Goal: Task Accomplishment & Management: Use online tool/utility

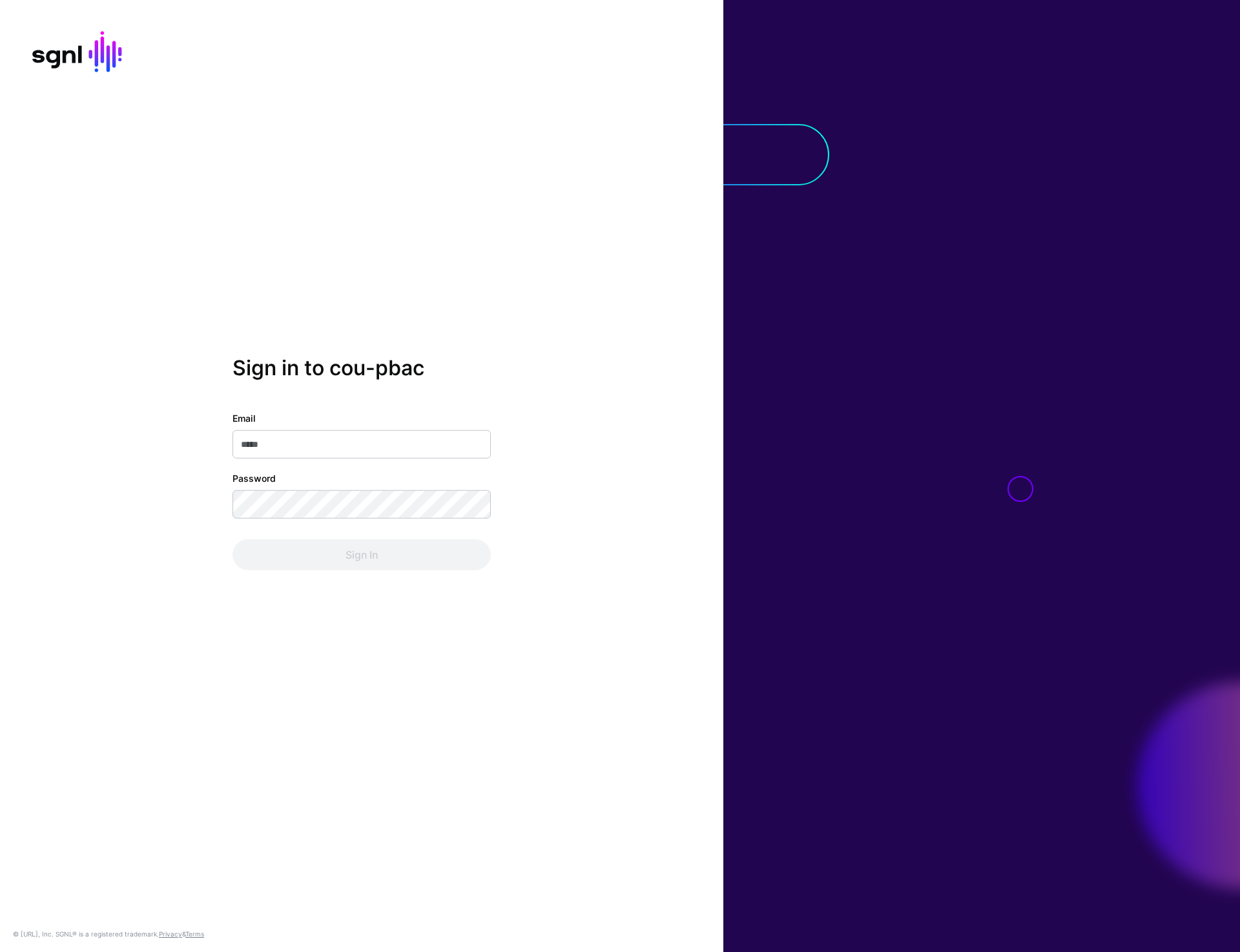
type input "**********"
click at [349, 549] on button "Sign In" at bounding box center [362, 555] width 258 height 31
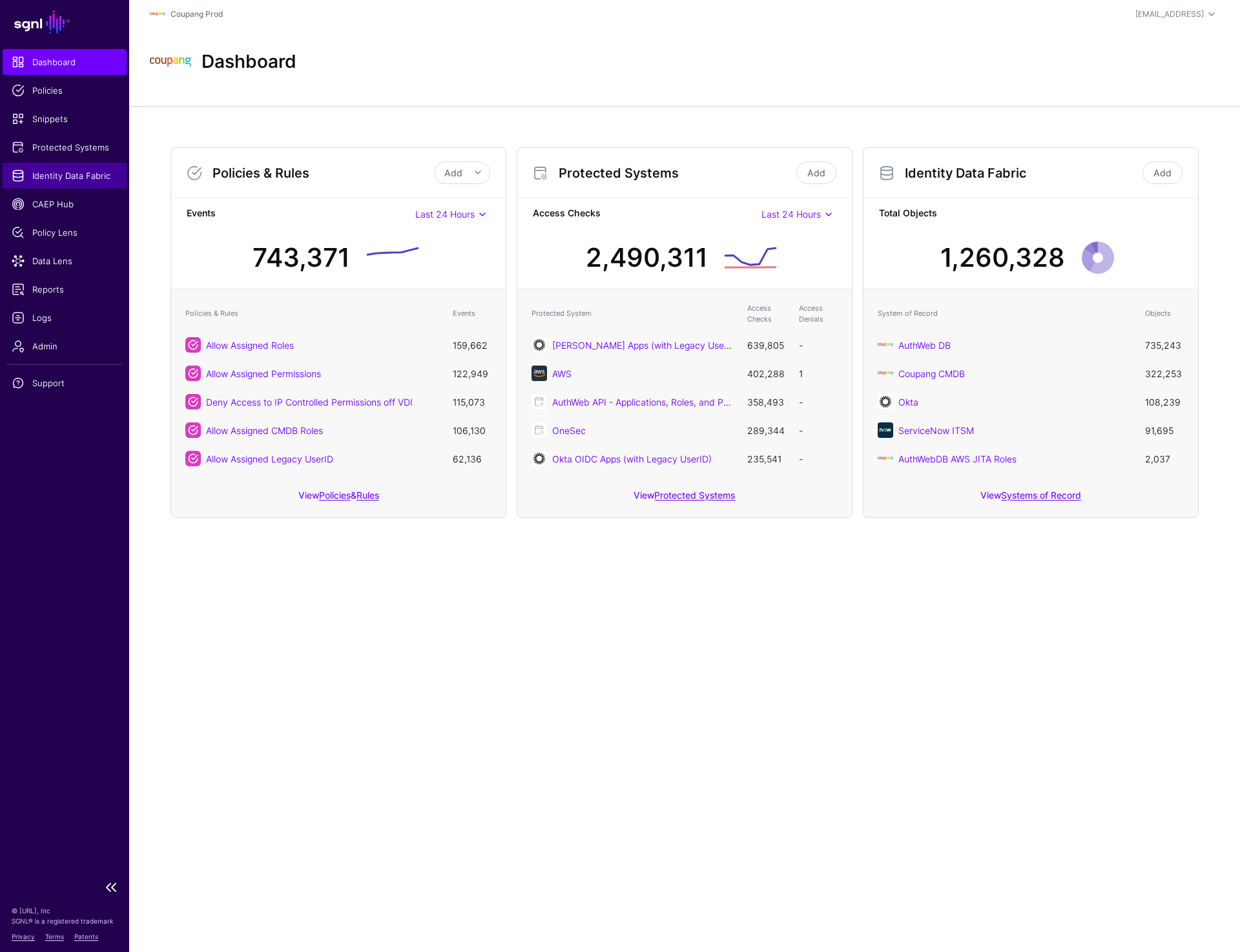
click at [62, 177] on span "Identity Data Fabric" at bounding box center [64, 175] width 106 height 13
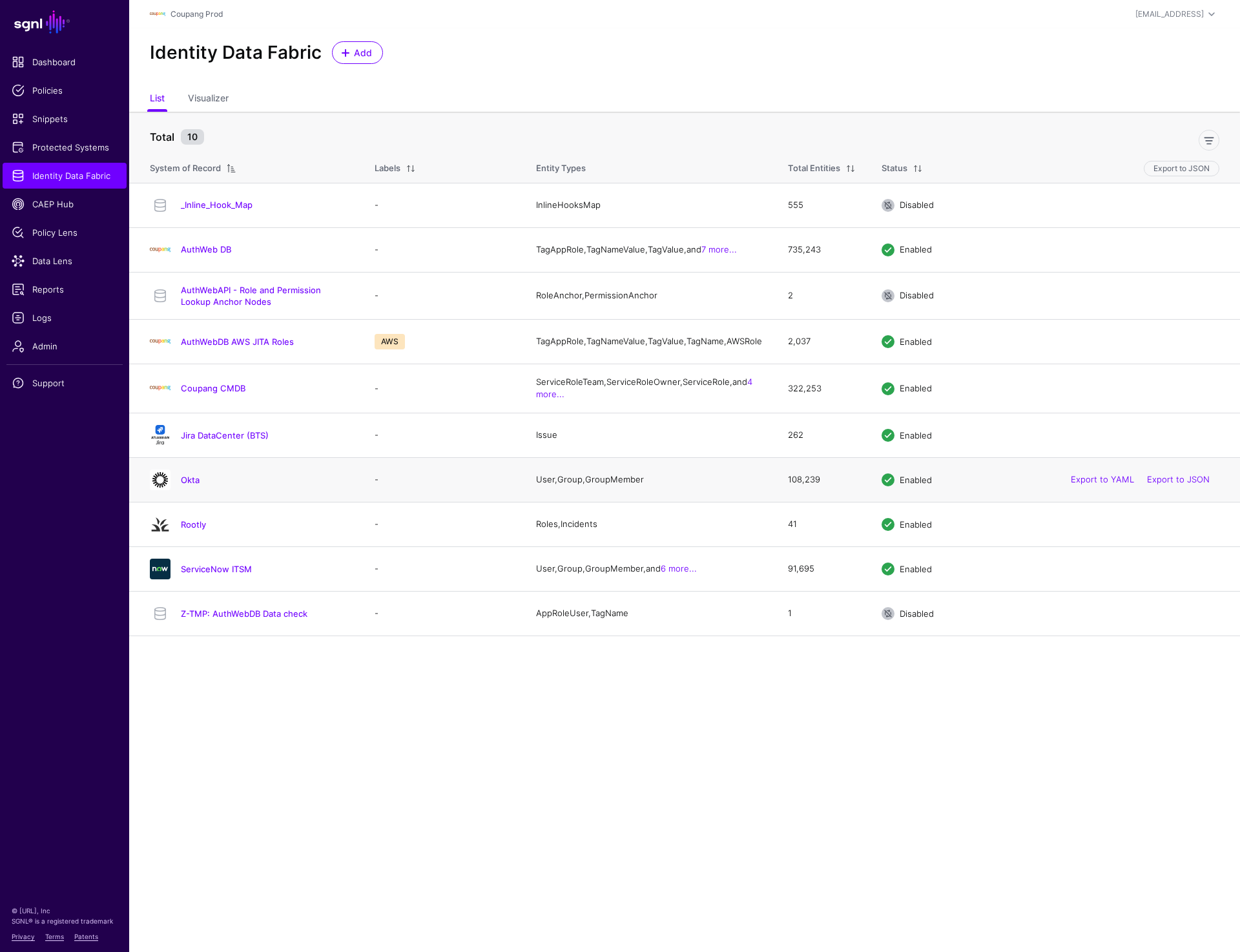
click at [182, 479] on div "Okta" at bounding box center [250, 480] width 209 height 21
click at [189, 490] on div "Okta" at bounding box center [250, 480] width 209 height 21
click at [189, 482] on div "Okta" at bounding box center [250, 480] width 209 height 21
click at [189, 484] on link "Okta" at bounding box center [191, 480] width 19 height 10
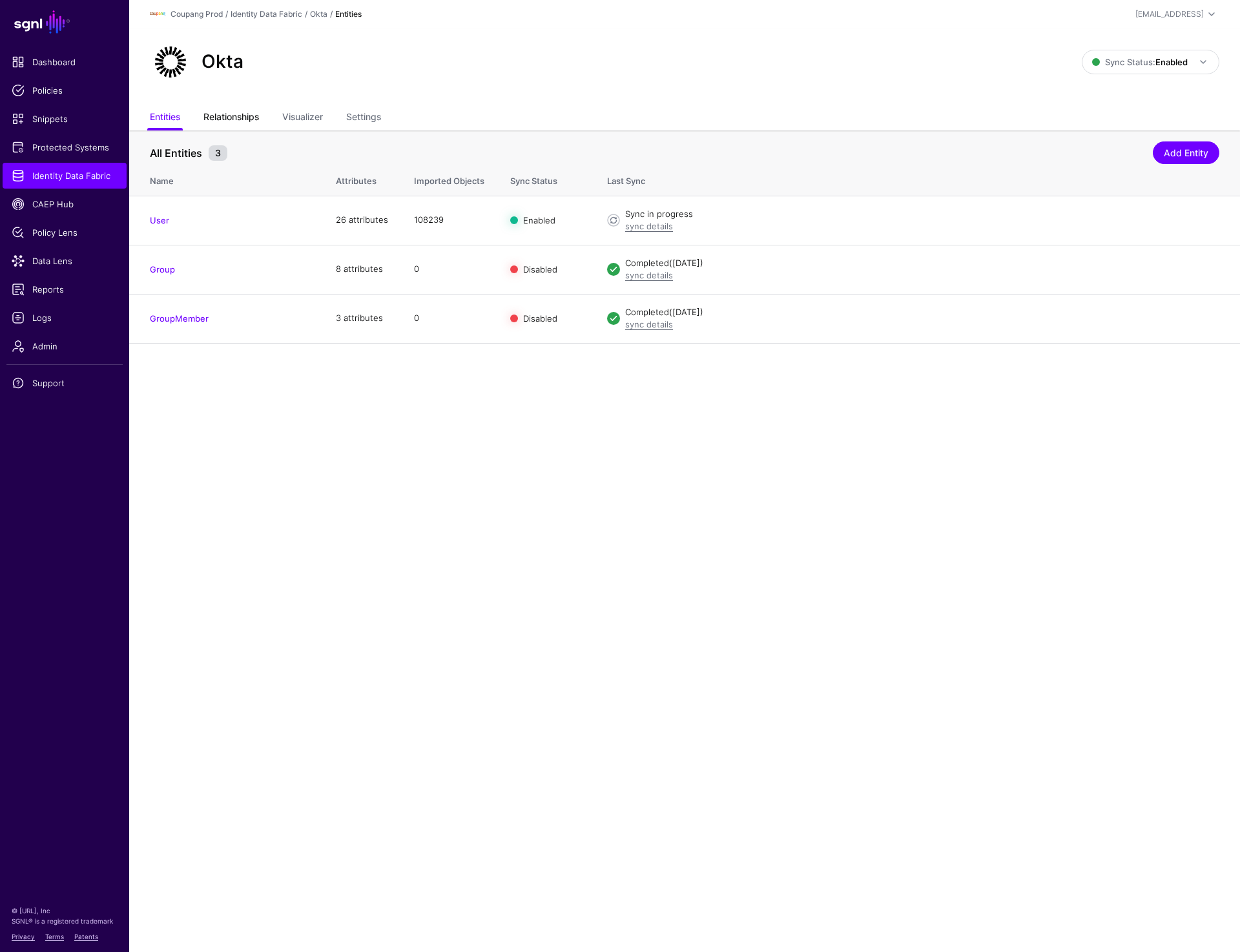
click at [211, 111] on link "Relationships" at bounding box center [231, 118] width 56 height 25
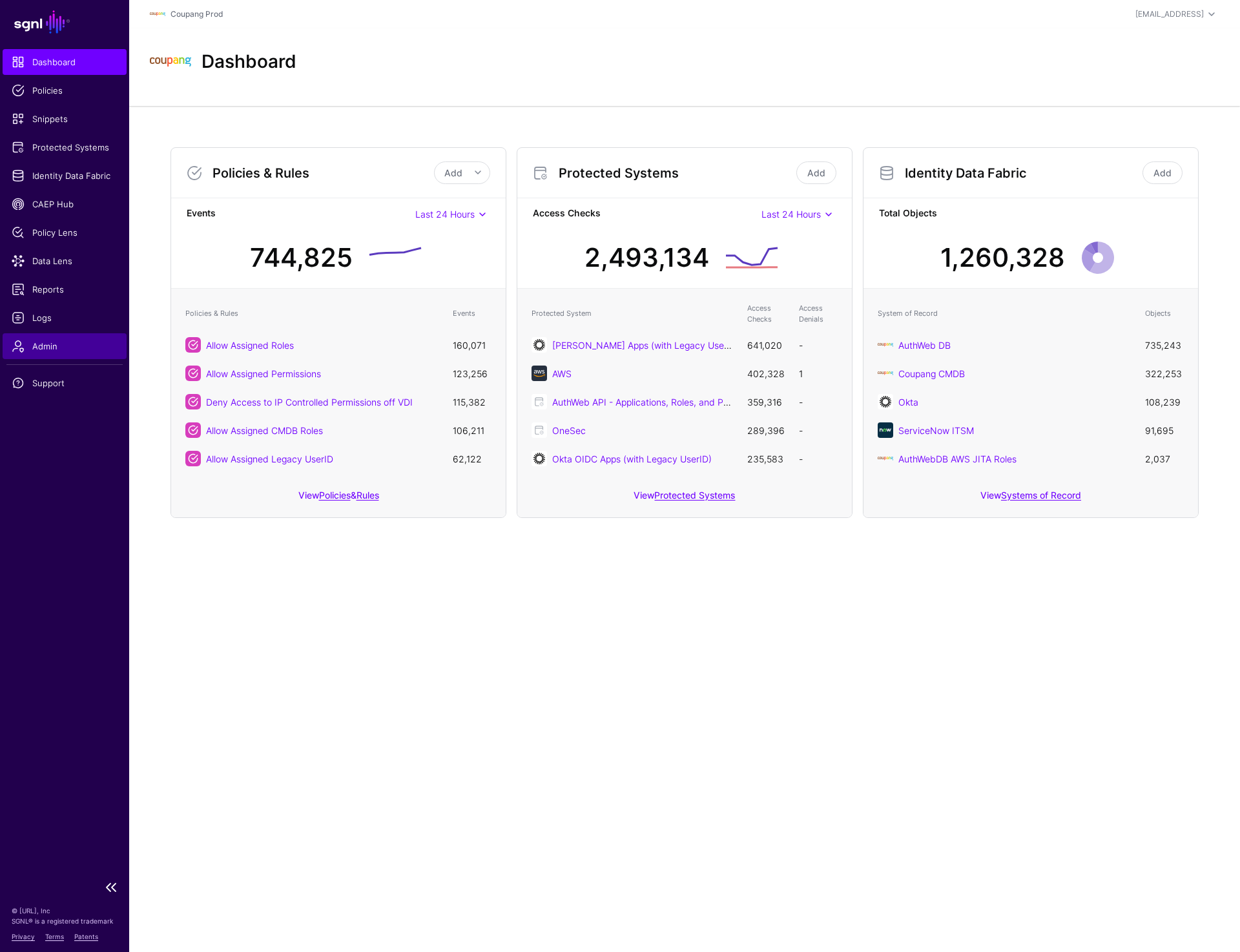
click at [67, 350] on span "Admin" at bounding box center [64, 346] width 106 height 13
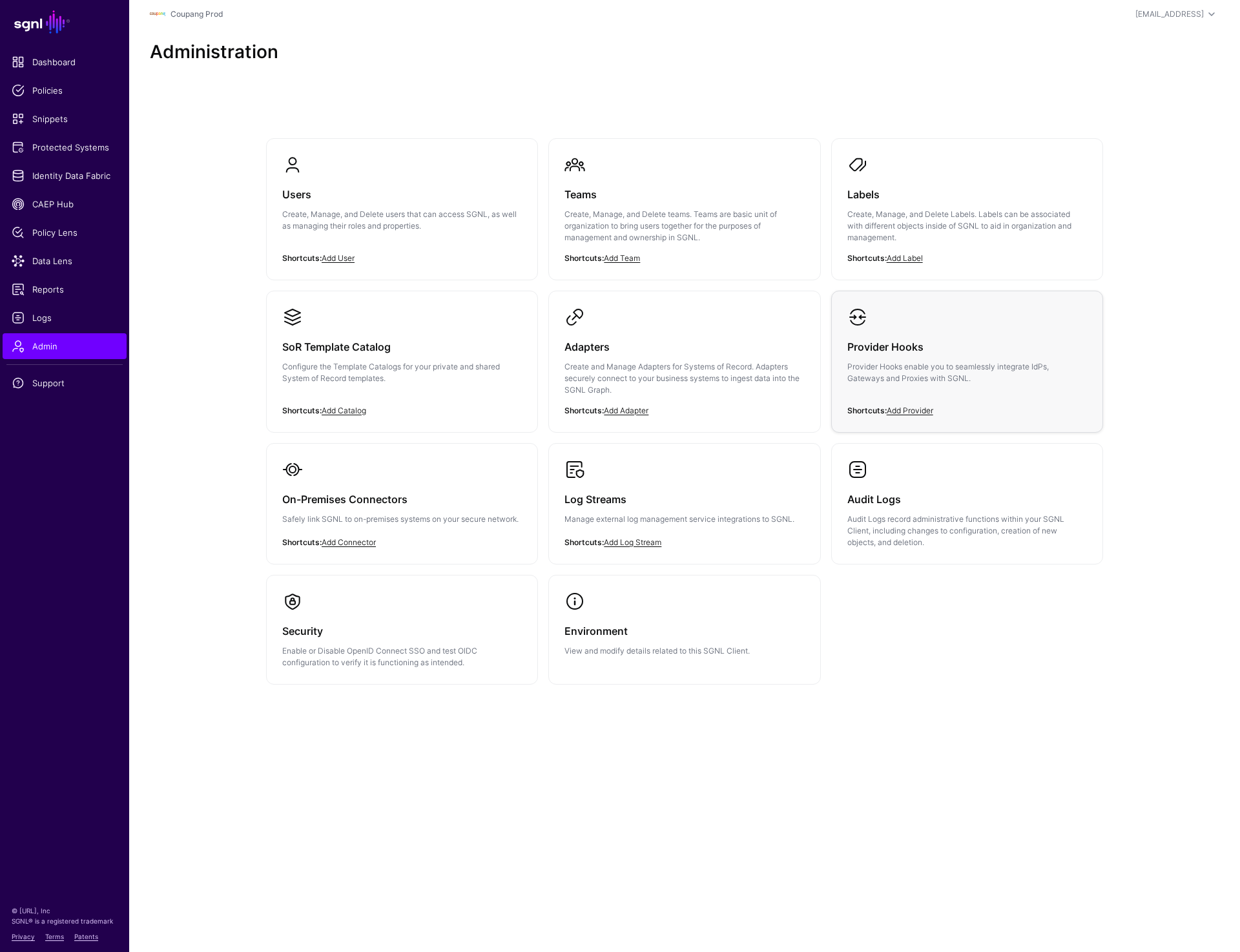
click at [913, 382] on p "Provider Hooks enable you to seamlessly integrate IdPs, Gateways and Proxies wi…" at bounding box center [967, 372] width 240 height 23
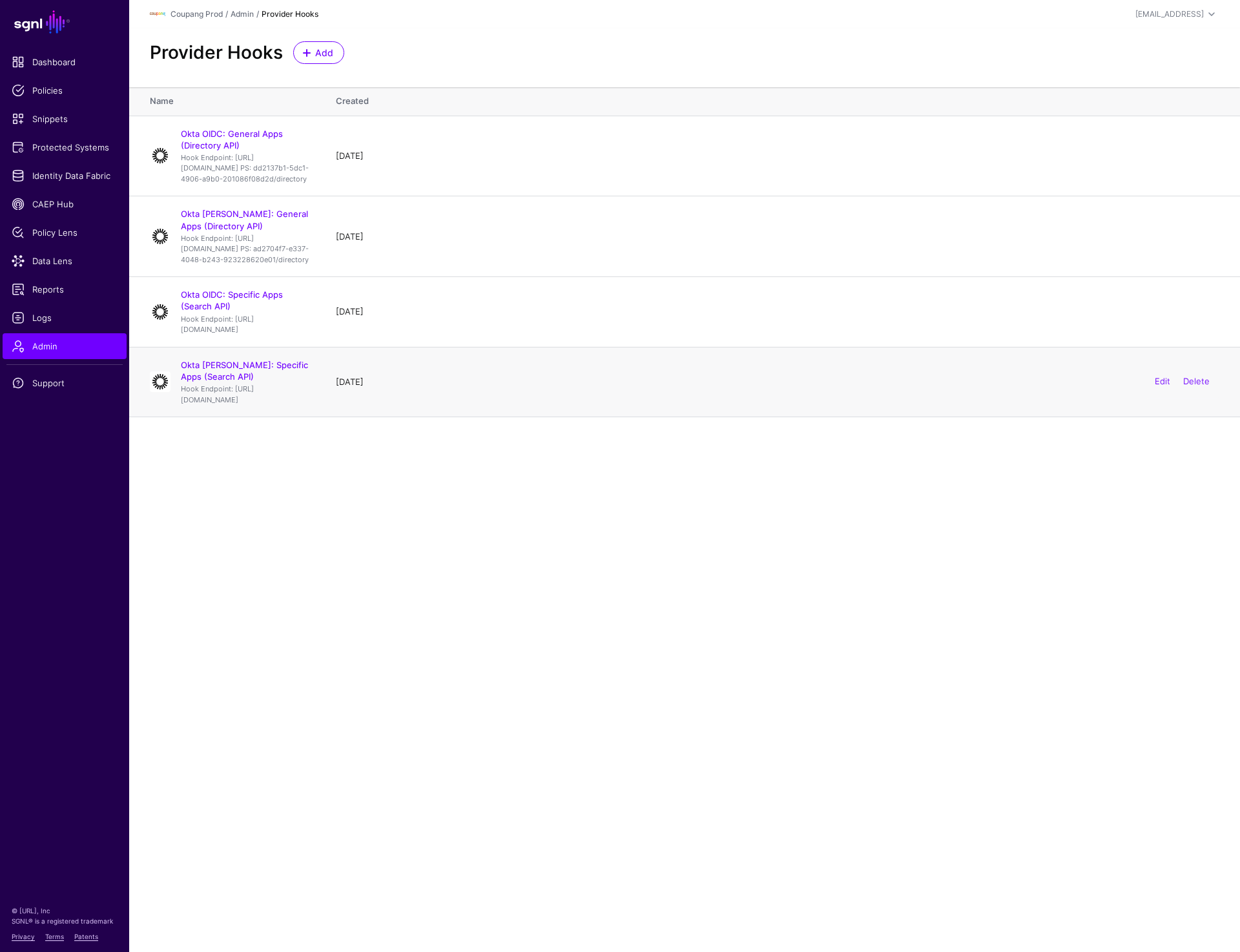
click at [249, 405] on div "Okta [PERSON_NAME]: Specific Apps (Search API) Hook Endpoint: [URL][DOMAIN_NAME]" at bounding box center [246, 382] width 140 height 46
click at [249, 399] on td "Okta [PERSON_NAME]: Specific Apps (Search API) Hook Endpoint: [URL][DOMAIN_NAME]" at bounding box center [226, 382] width 194 height 70
click at [244, 382] on link "Okta [PERSON_NAME]: Specific Apps (Search API)" at bounding box center [245, 370] width 127 height 22
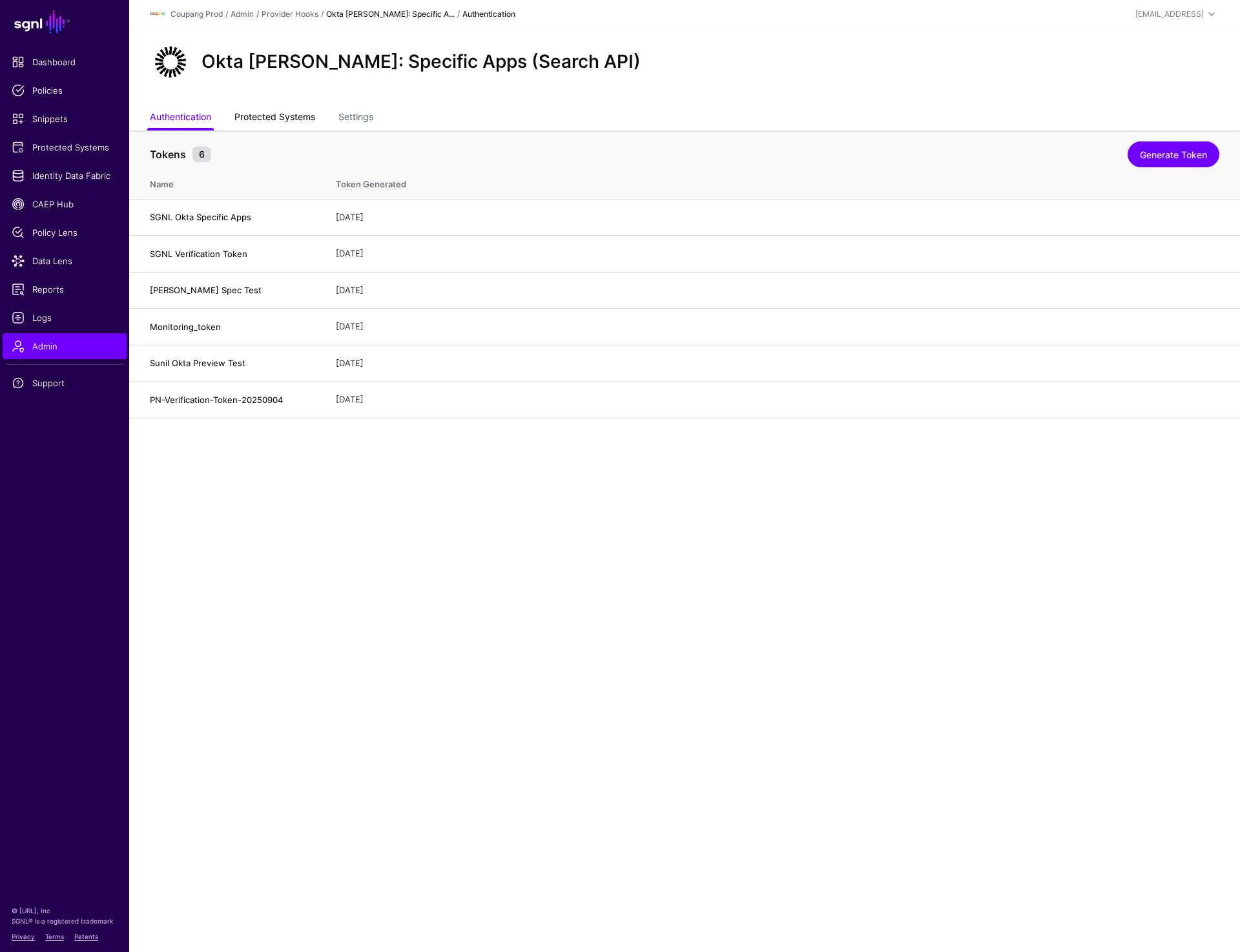
click at [281, 114] on link "Protected Systems" at bounding box center [274, 118] width 81 height 25
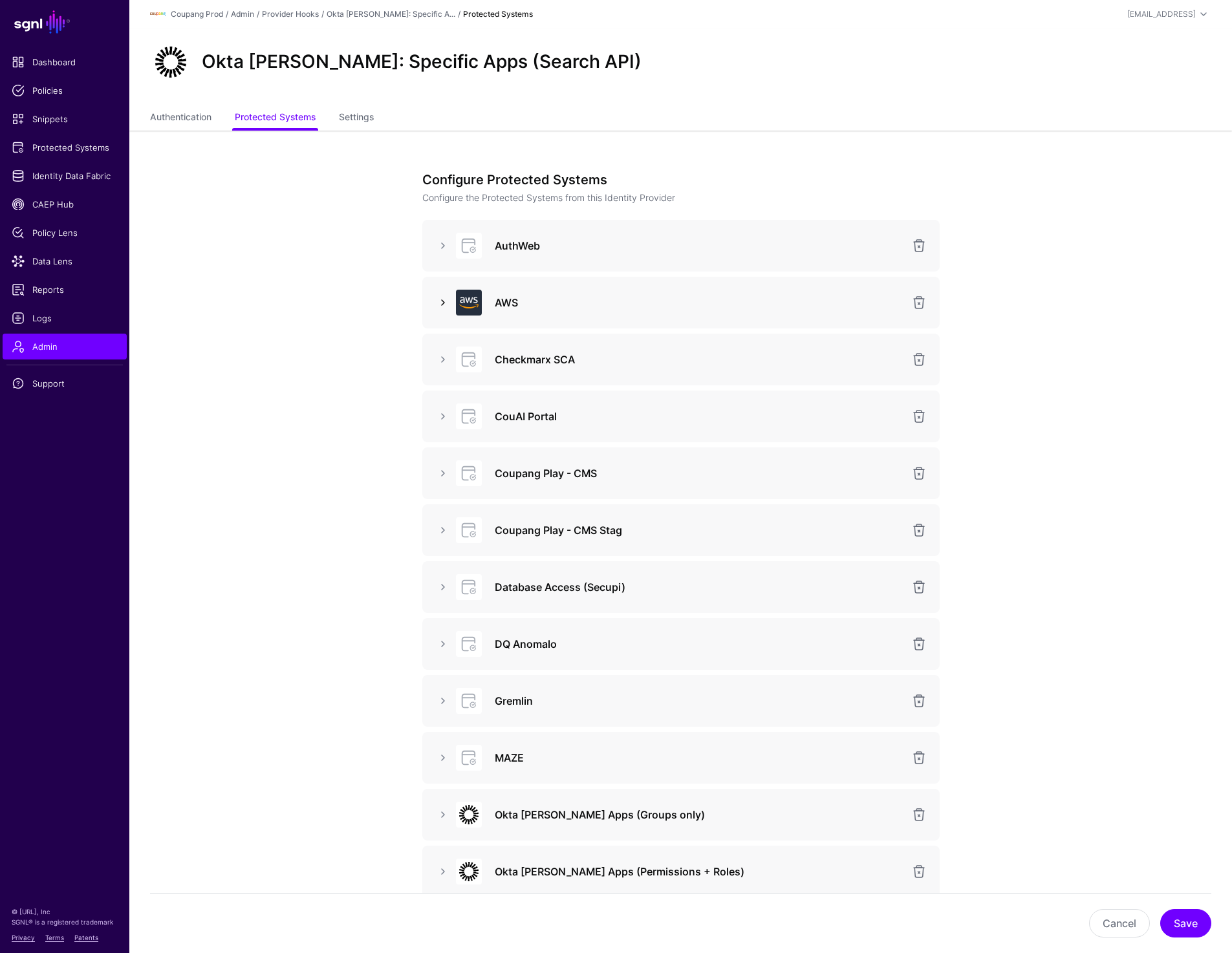
click at [441, 305] on link at bounding box center [443, 302] width 15 height 15
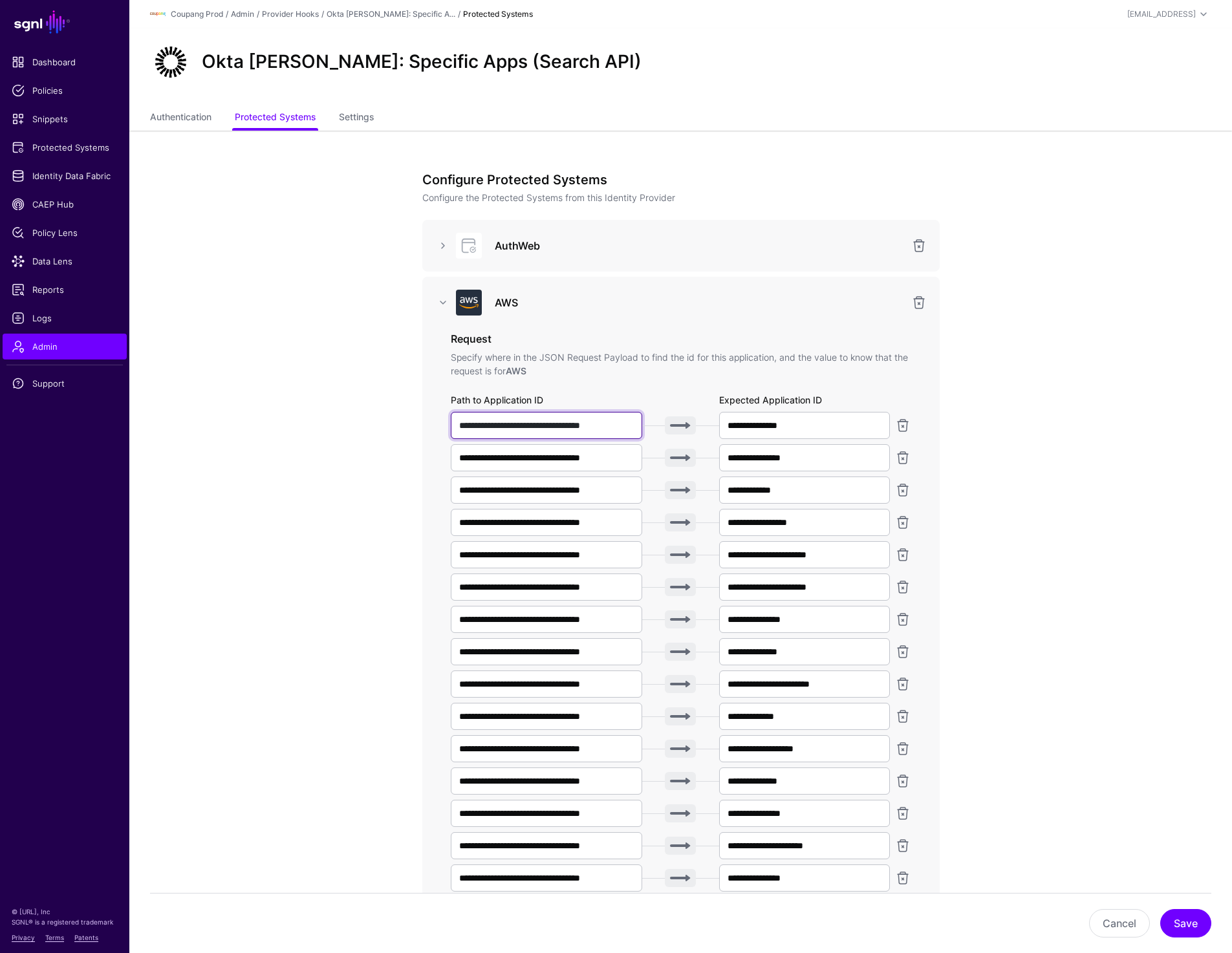
click at [578, 428] on input "**********" at bounding box center [547, 425] width 192 height 27
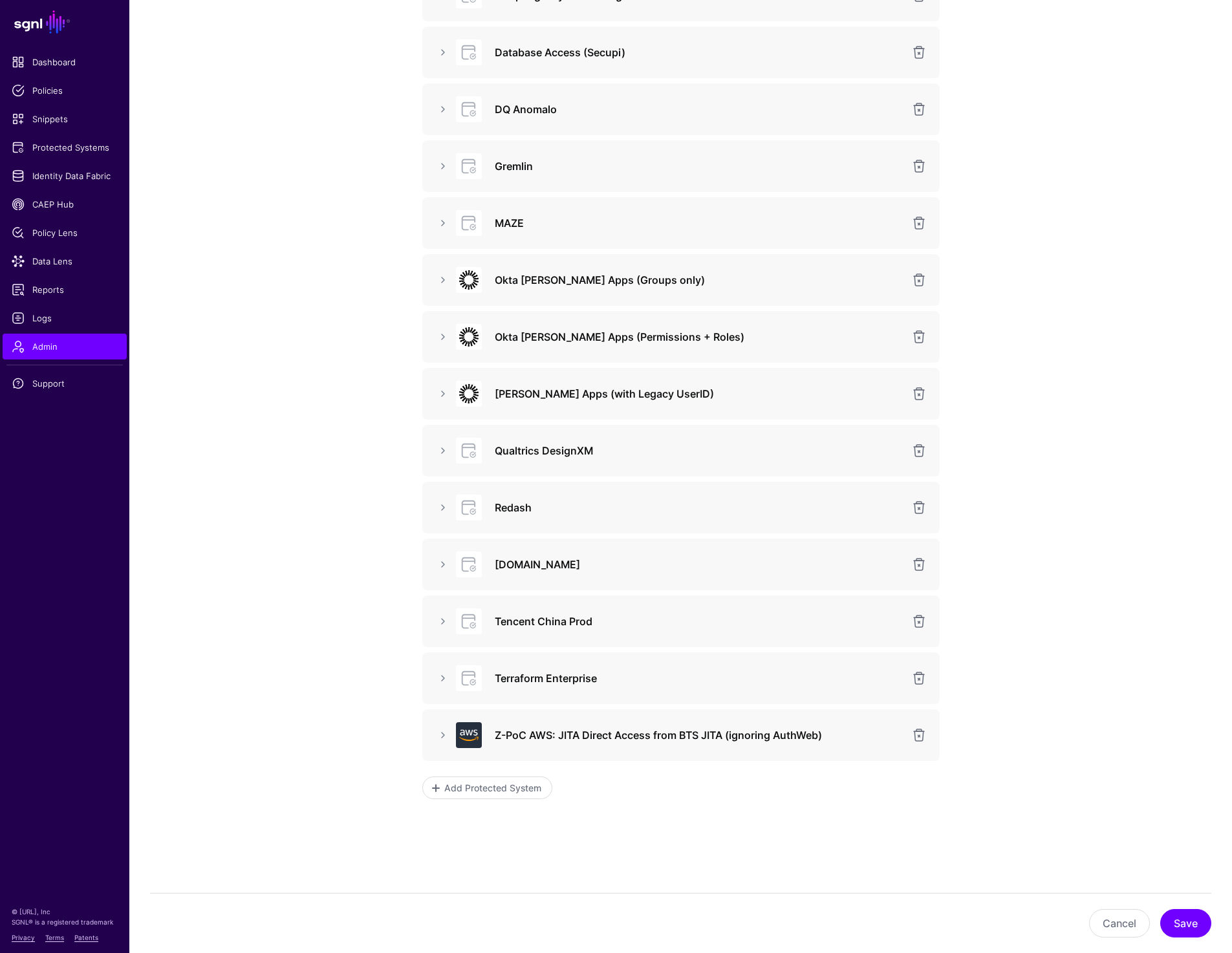
scroll to position [1278, 0]
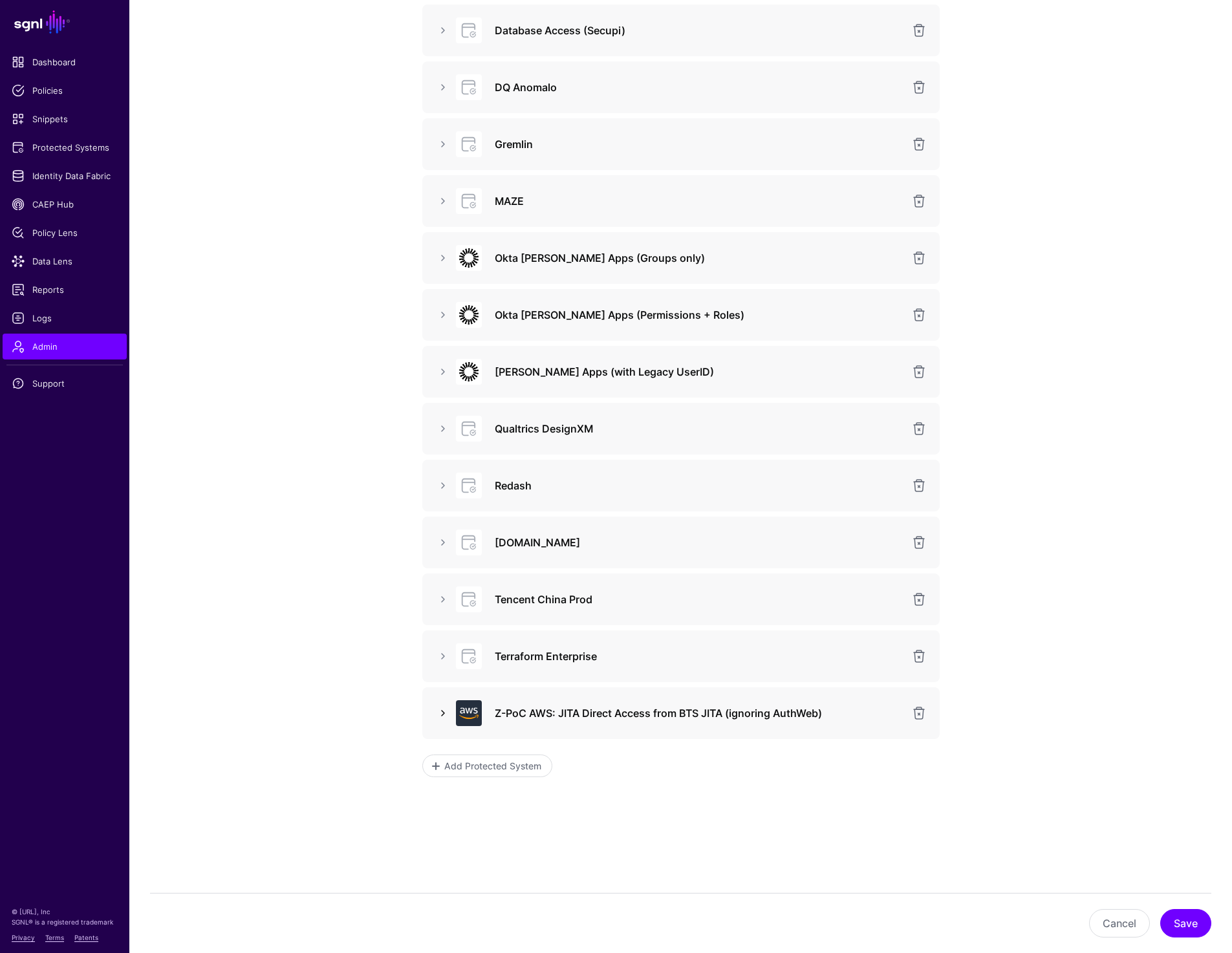
click at [441, 713] on link at bounding box center [443, 713] width 15 height 15
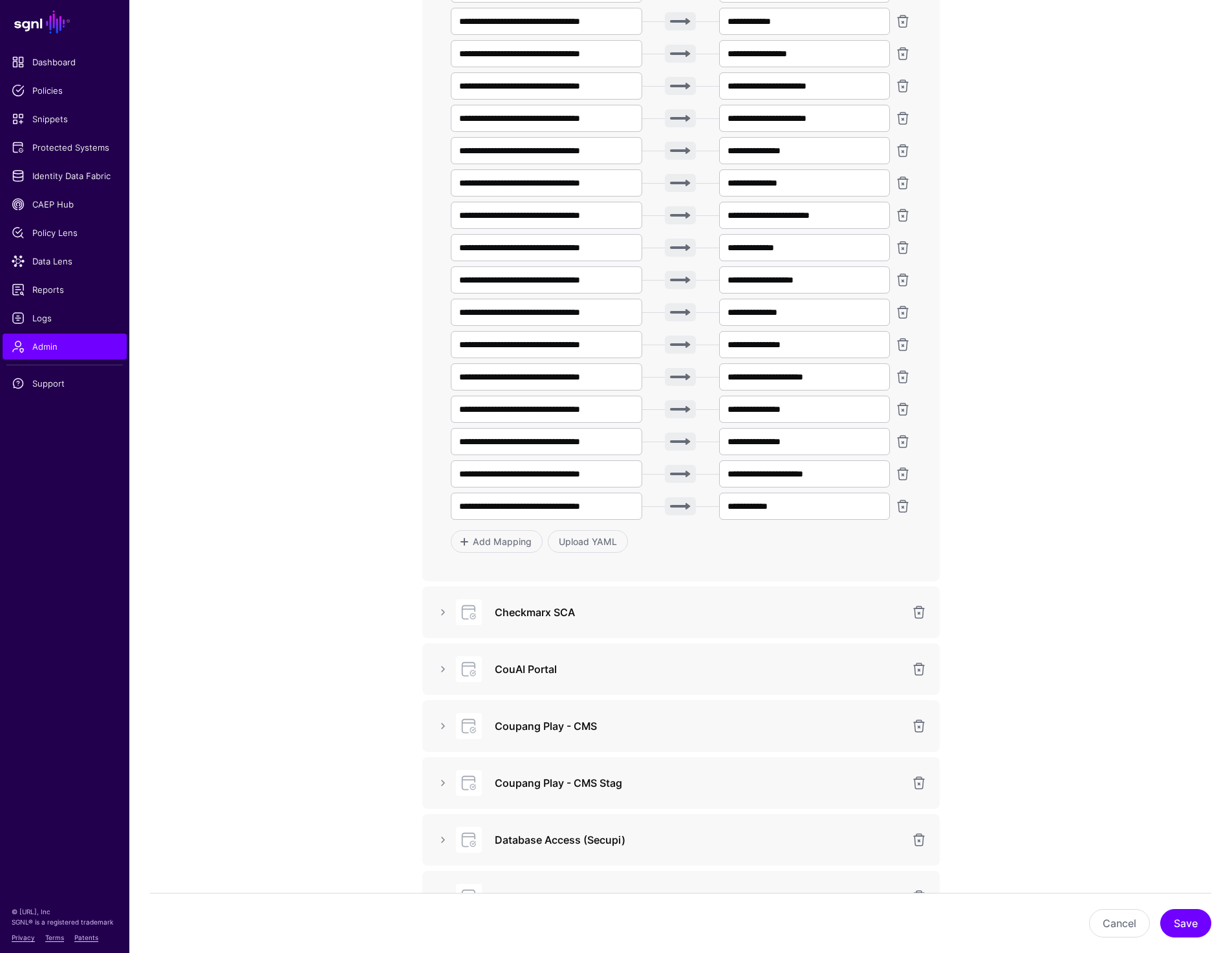
scroll to position [466, 0]
